Goal: Transaction & Acquisition: Obtain resource

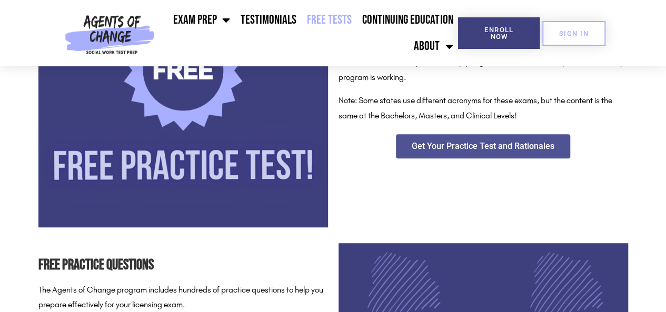
scroll to position [248, 0]
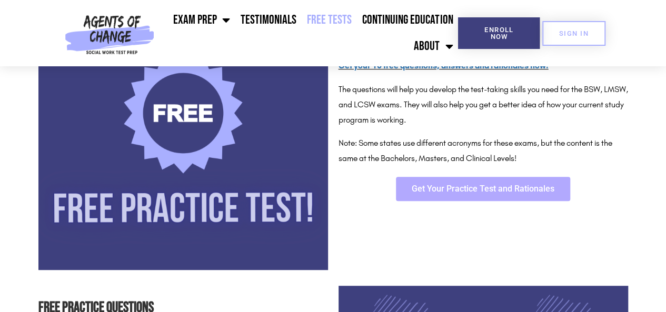
click at [533, 191] on span "Get Your Practice Test and Rationales" at bounding box center [483, 189] width 143 height 8
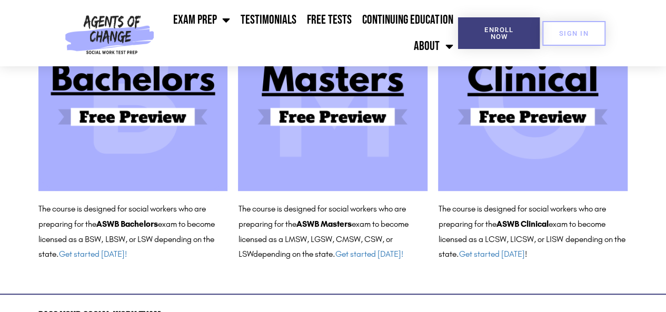
scroll to position [171, 0]
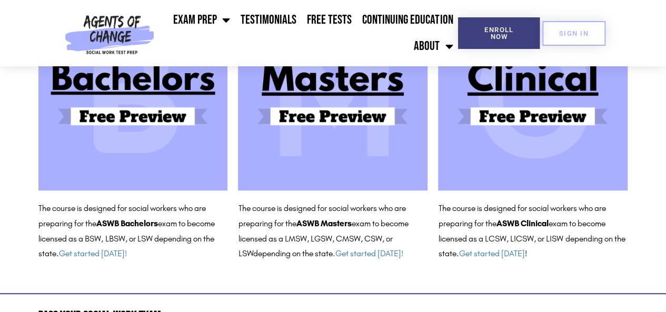
click at [534, 115] on img at bounding box center [533, 96] width 190 height 190
